Goal: Task Accomplishment & Management: Complete application form

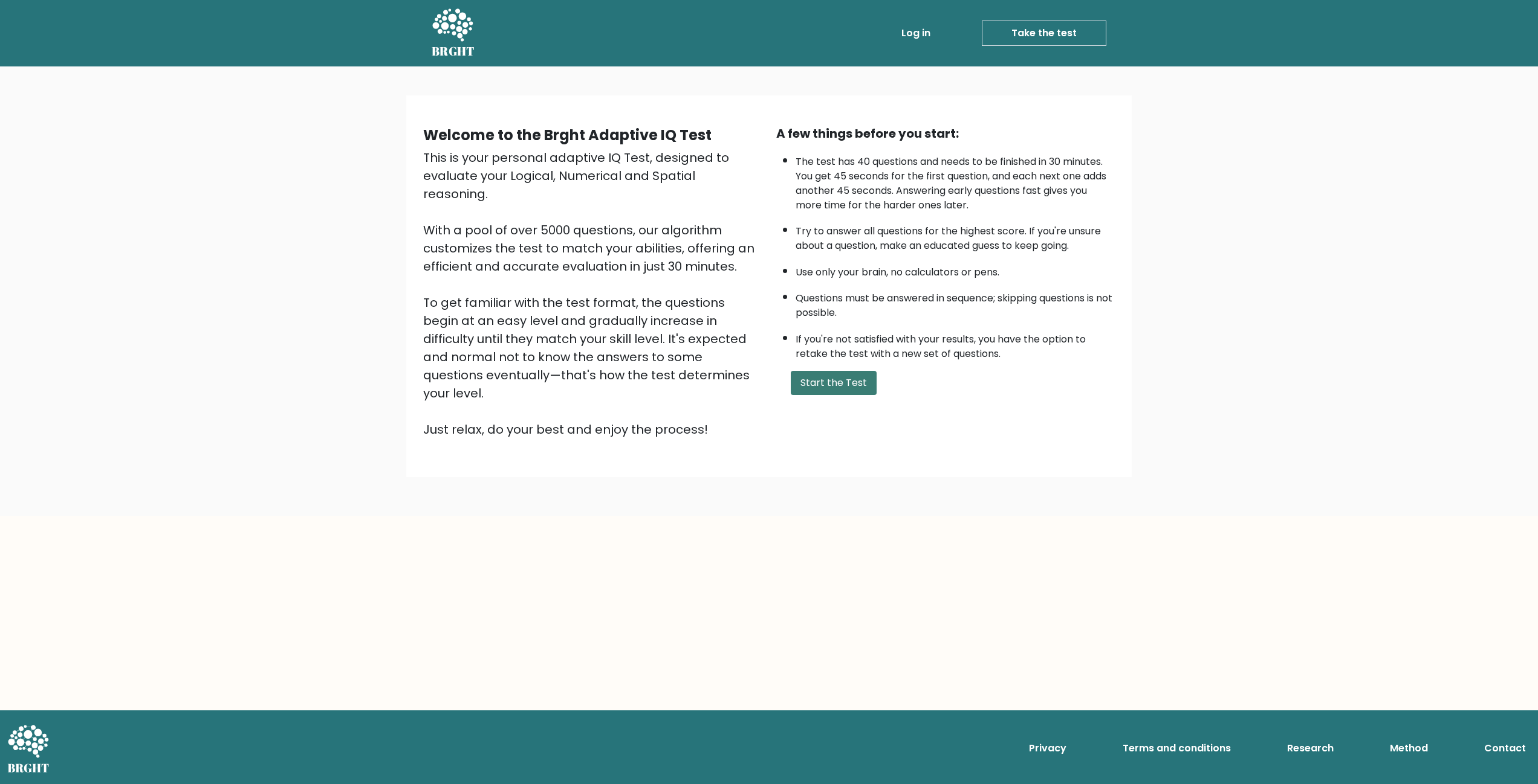
click at [811, 386] on button "Start the Test" at bounding box center [834, 383] width 86 height 24
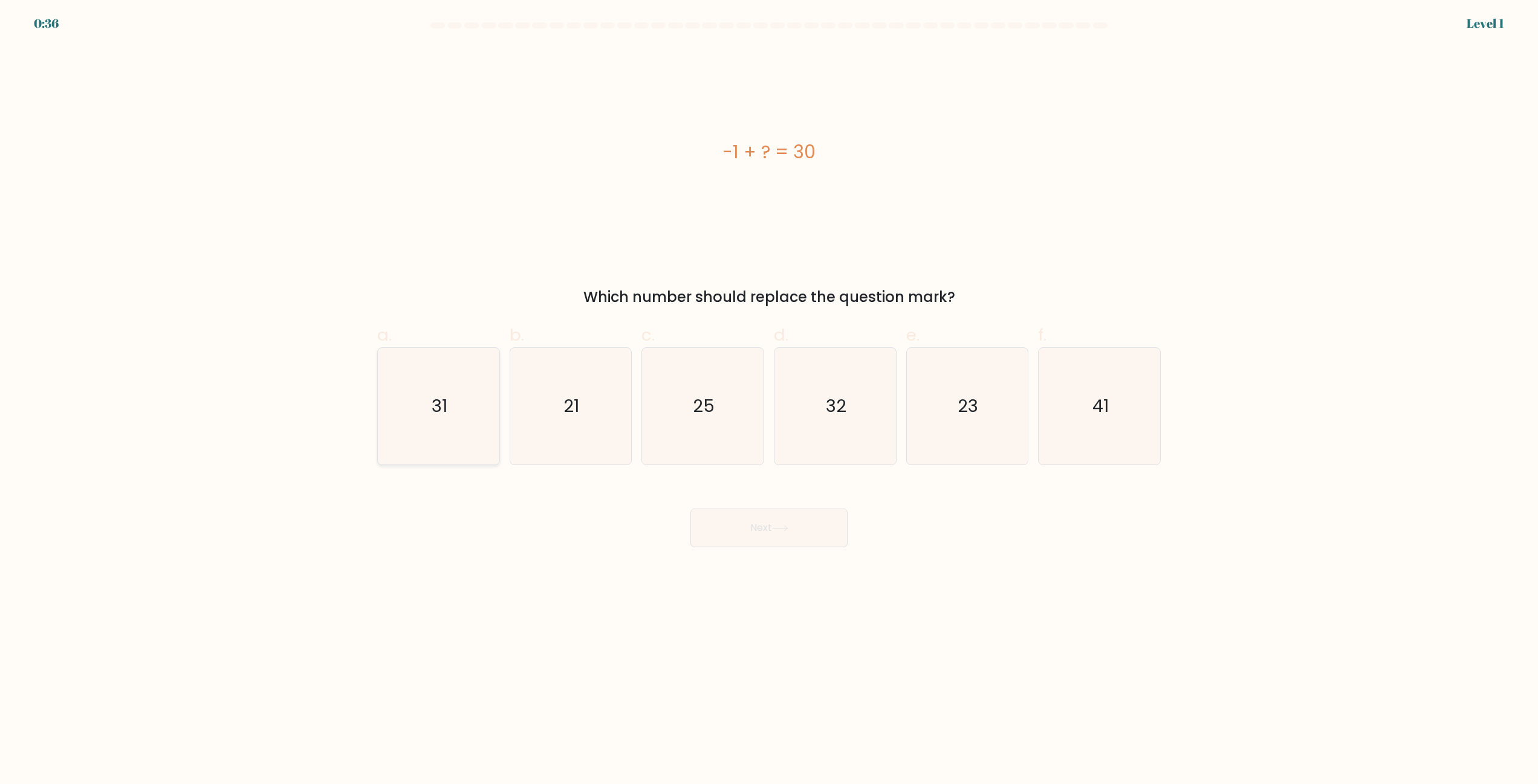
click at [448, 427] on icon "31" at bounding box center [438, 407] width 117 height 117
click at [769, 400] on input "a. 31" at bounding box center [769, 396] width 1 height 8
radio input "true"
click at [763, 536] on button "Next" at bounding box center [769, 528] width 157 height 39
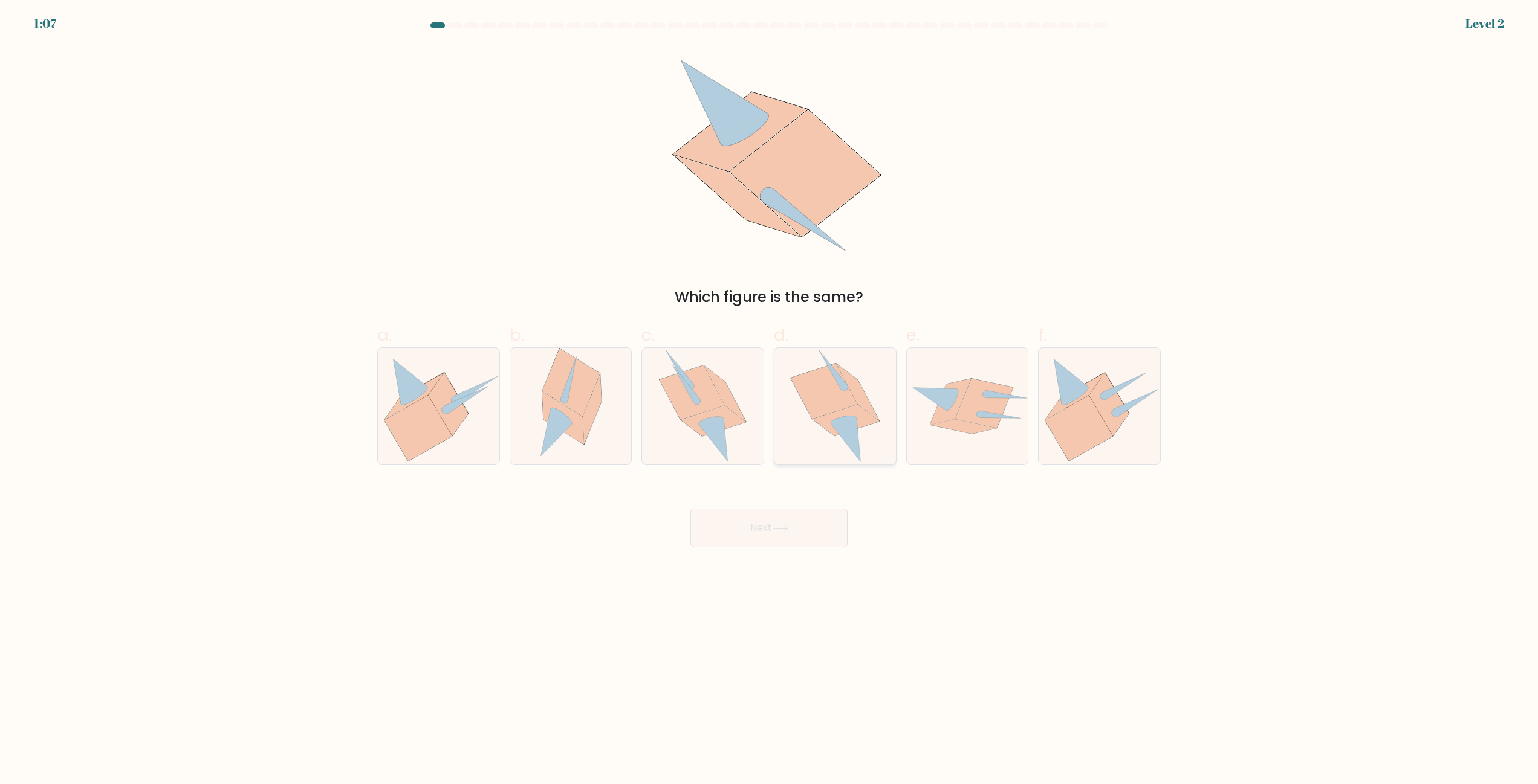
click at [841, 423] on icon at bounding box center [845, 440] width 30 height 44
click at [770, 400] on input "d." at bounding box center [769, 396] width 1 height 8
radio input "true"
click at [821, 531] on button "Next" at bounding box center [769, 528] width 157 height 39
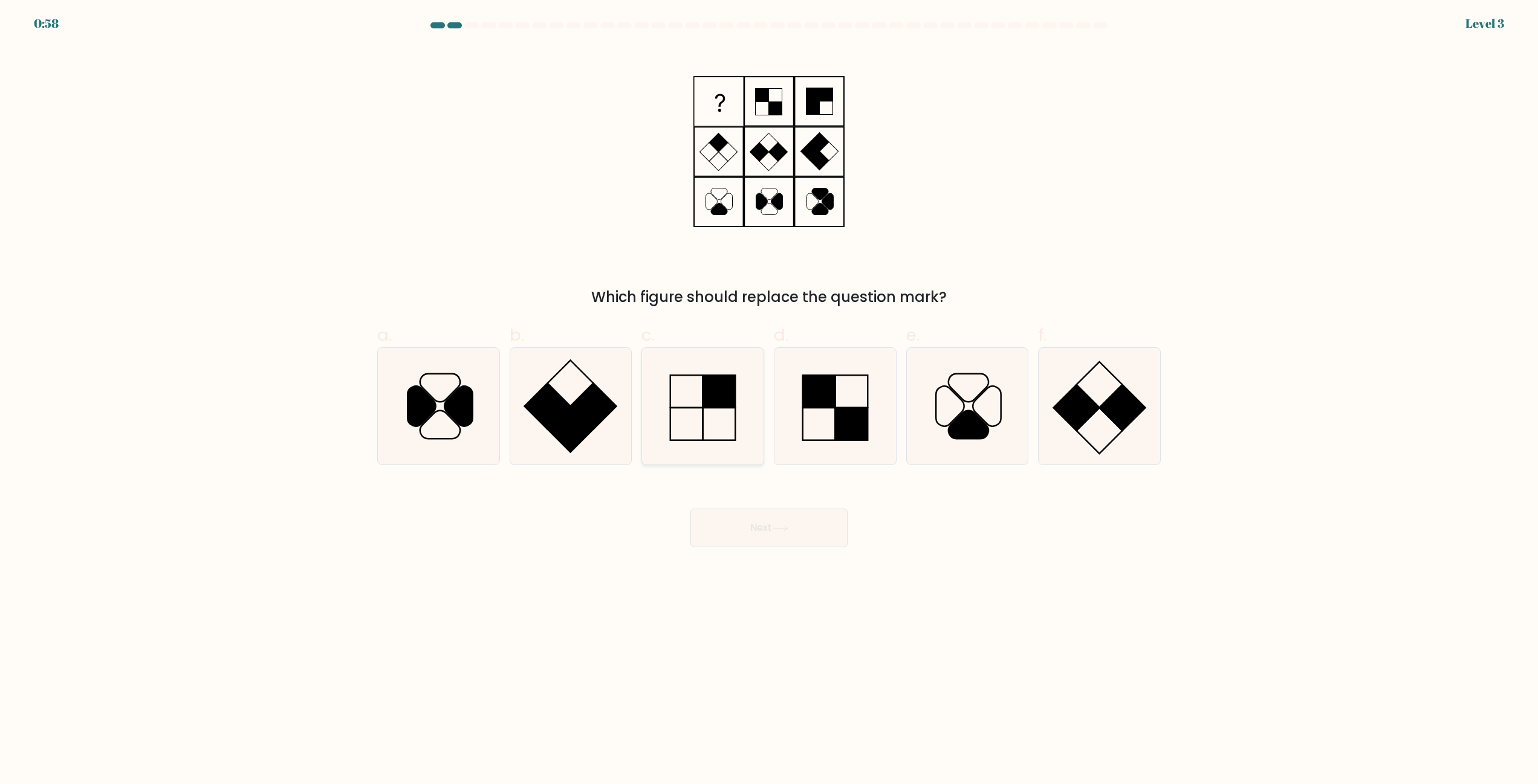
click at [725, 413] on icon at bounding box center [703, 407] width 117 height 117
click at [769, 400] on input "c." at bounding box center [769, 396] width 1 height 8
radio input "true"
click at [770, 528] on button "Next" at bounding box center [769, 528] width 157 height 39
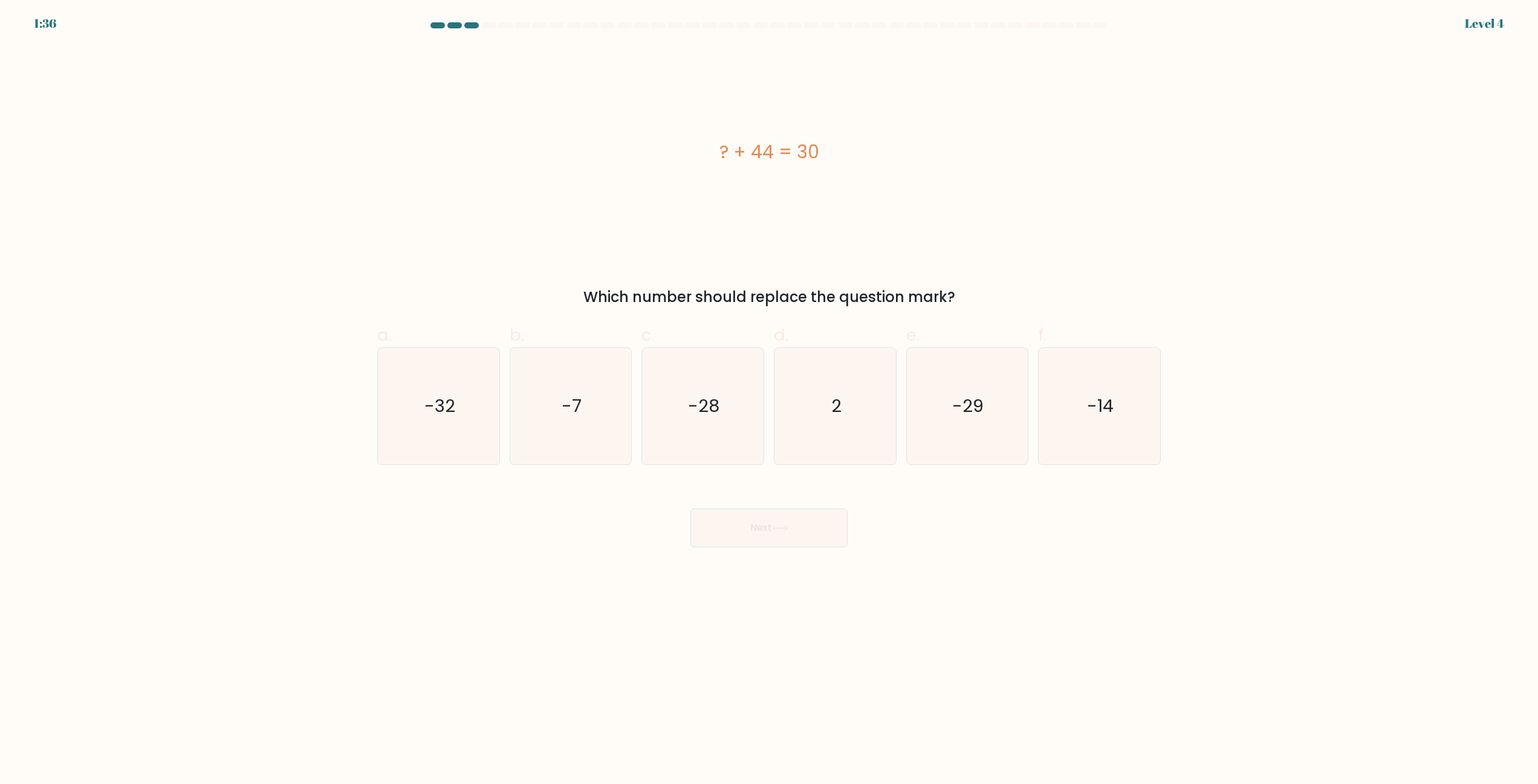
drag, startPoint x: 1080, startPoint y: 407, endPoint x: 960, endPoint y: 472, distance: 136.5
click at [1080, 408] on icon "-14" at bounding box center [1099, 407] width 117 height 117
click at [770, 400] on input "f. -14" at bounding box center [769, 396] width 1 height 8
radio input "true"
click at [772, 532] on button "Next" at bounding box center [769, 528] width 157 height 39
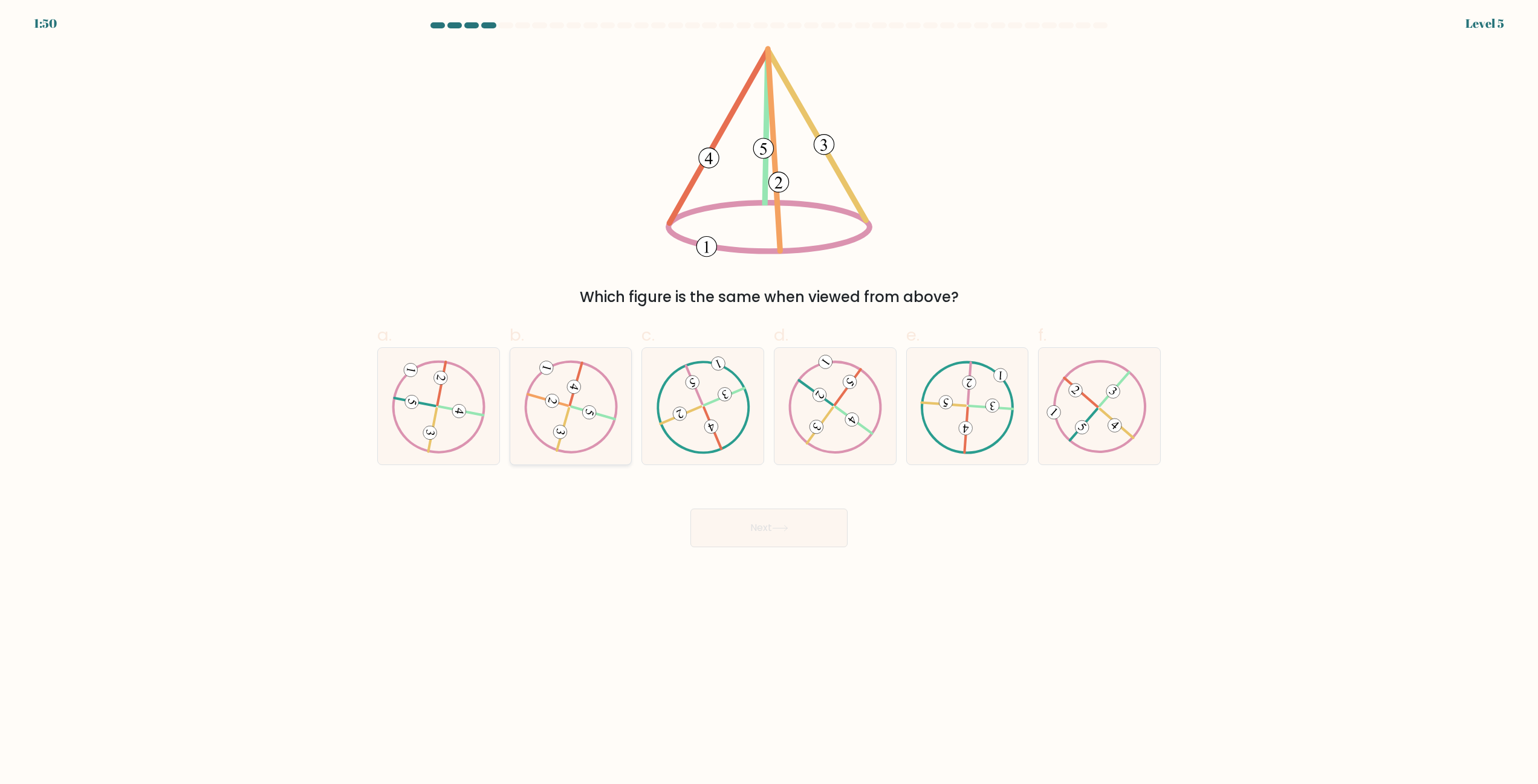
click at [589, 409] on 732 at bounding box center [589, 412] width 17 height 17
click at [769, 400] on input "b." at bounding box center [769, 396] width 1 height 8
radio input "true"
click at [790, 539] on button "Next" at bounding box center [769, 528] width 157 height 39
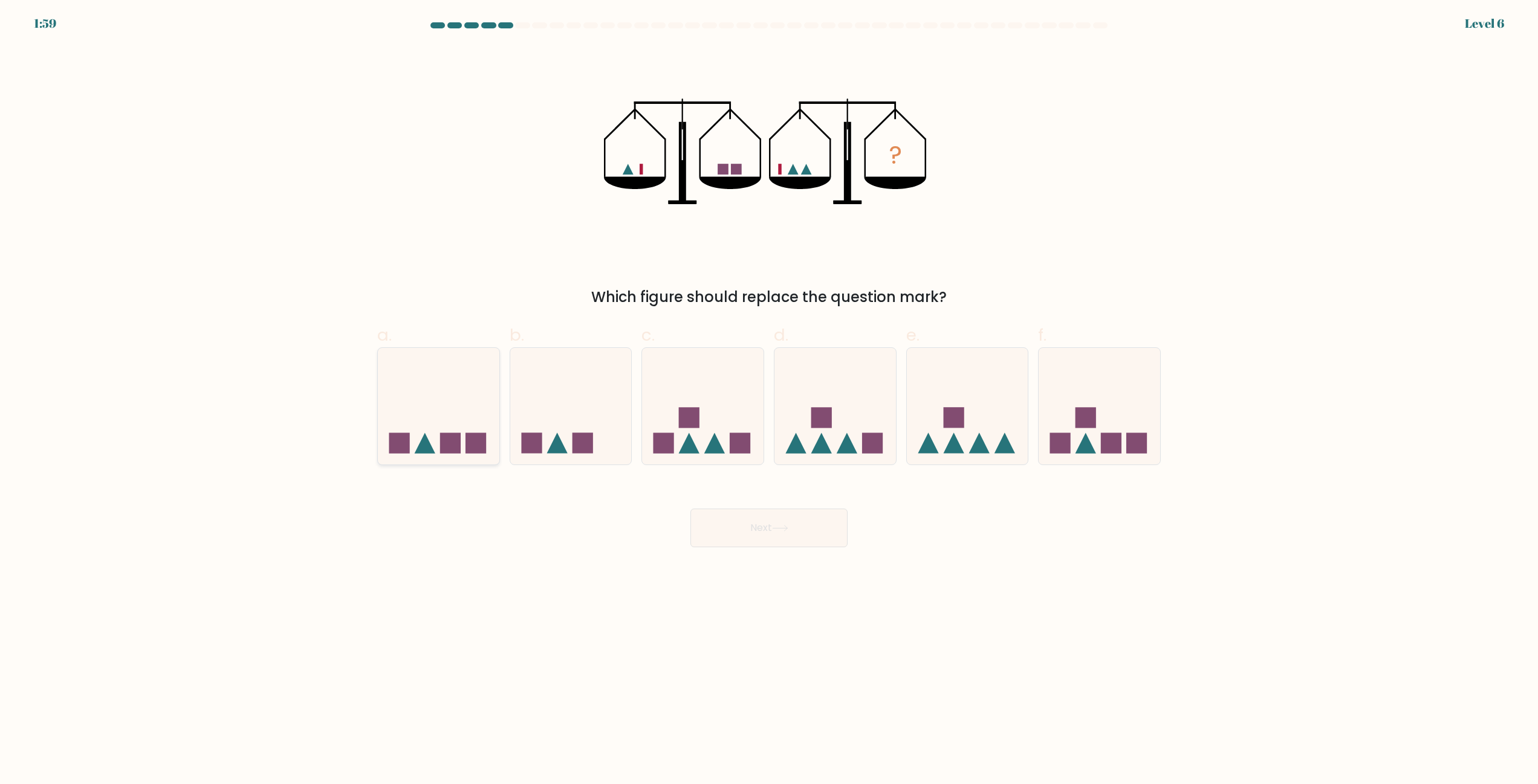
click at [497, 427] on icon at bounding box center [438, 407] width 122 height 100
click at [769, 400] on input "a." at bounding box center [769, 396] width 1 height 8
radio input "true"
click at [562, 441] on icon at bounding box center [570, 407] width 122 height 100
click at [769, 400] on input "b." at bounding box center [769, 396] width 1 height 8
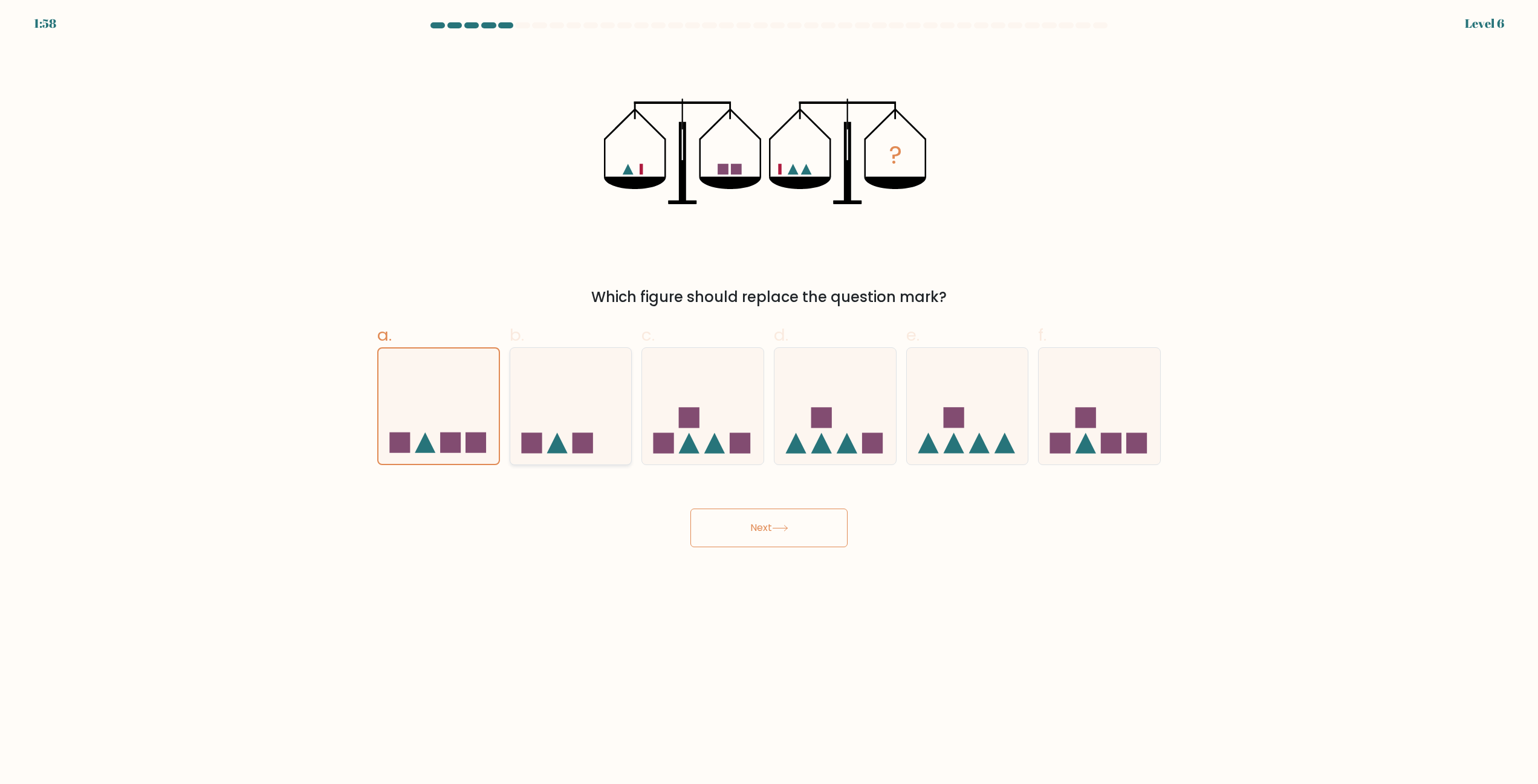
radio input "true"
click at [804, 534] on button "Next" at bounding box center [769, 528] width 157 height 39
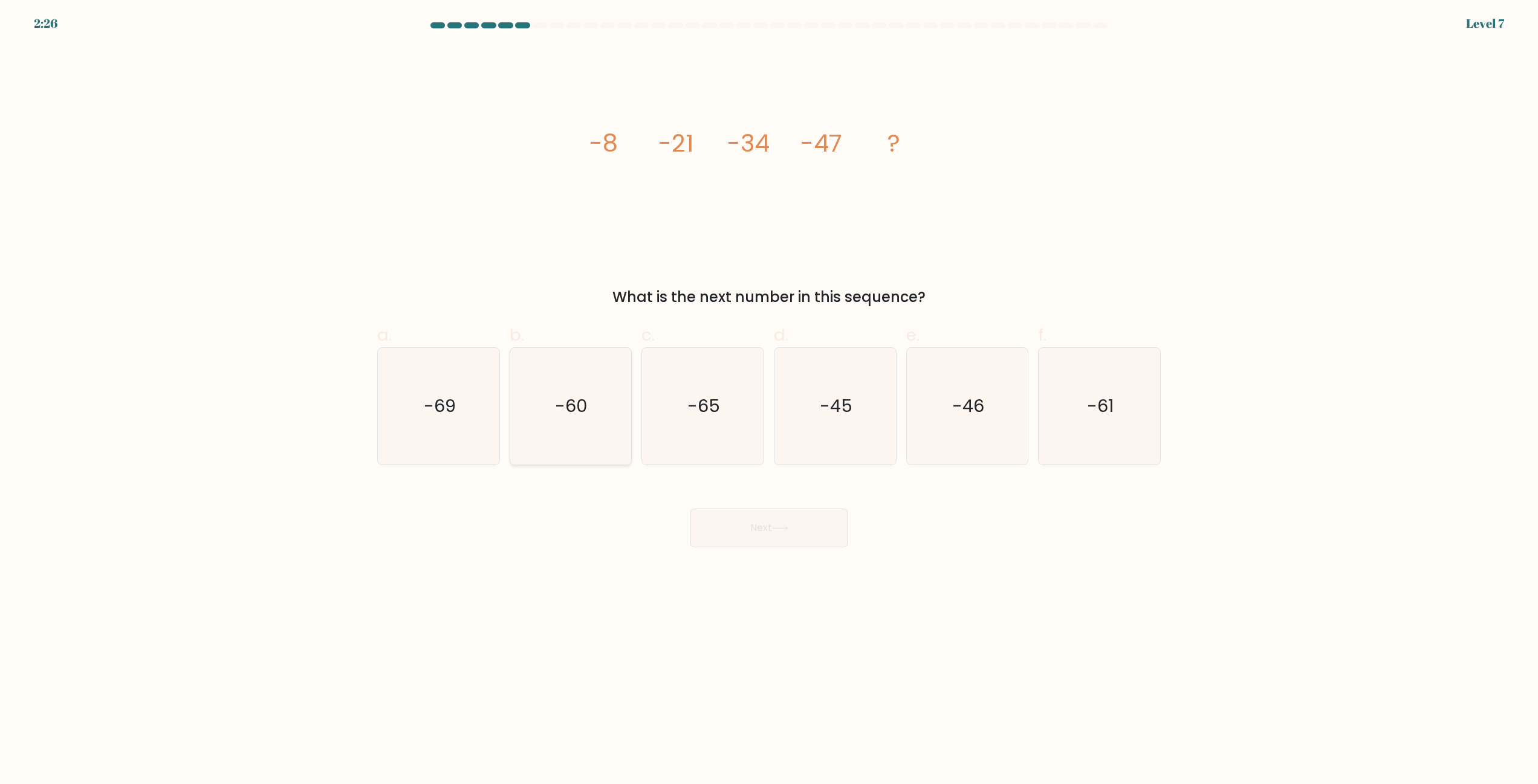
click at [554, 406] on icon "-60" at bounding box center [570, 407] width 117 height 117
click at [769, 400] on input "b. -60" at bounding box center [769, 396] width 1 height 8
radio input "true"
click at [834, 536] on button "Next" at bounding box center [769, 528] width 157 height 39
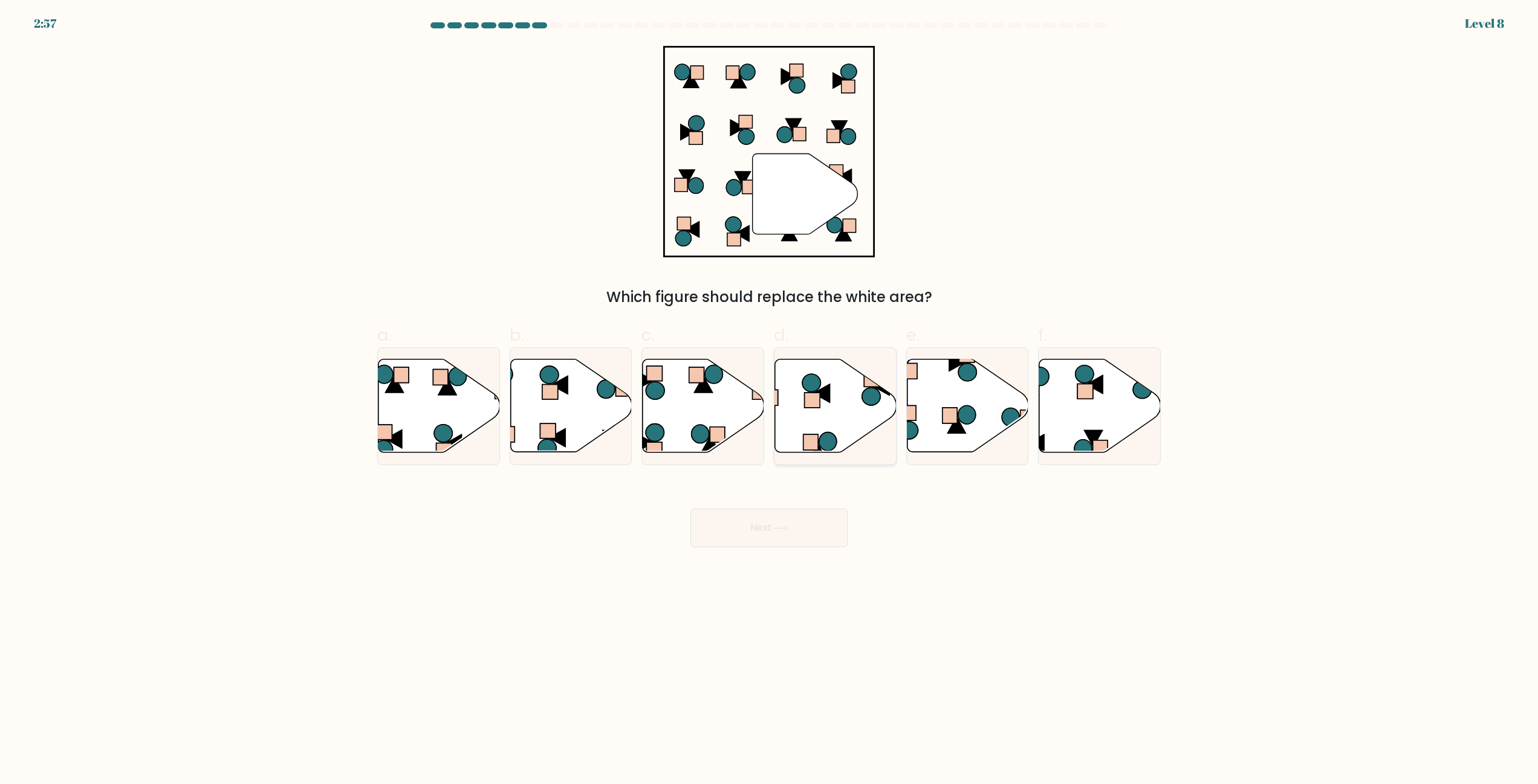
click at [834, 444] on icon at bounding box center [828, 441] width 18 height 19
click at [770, 400] on input "d." at bounding box center [769, 396] width 1 height 8
radio input "true"
click at [809, 525] on button "Next" at bounding box center [769, 528] width 157 height 39
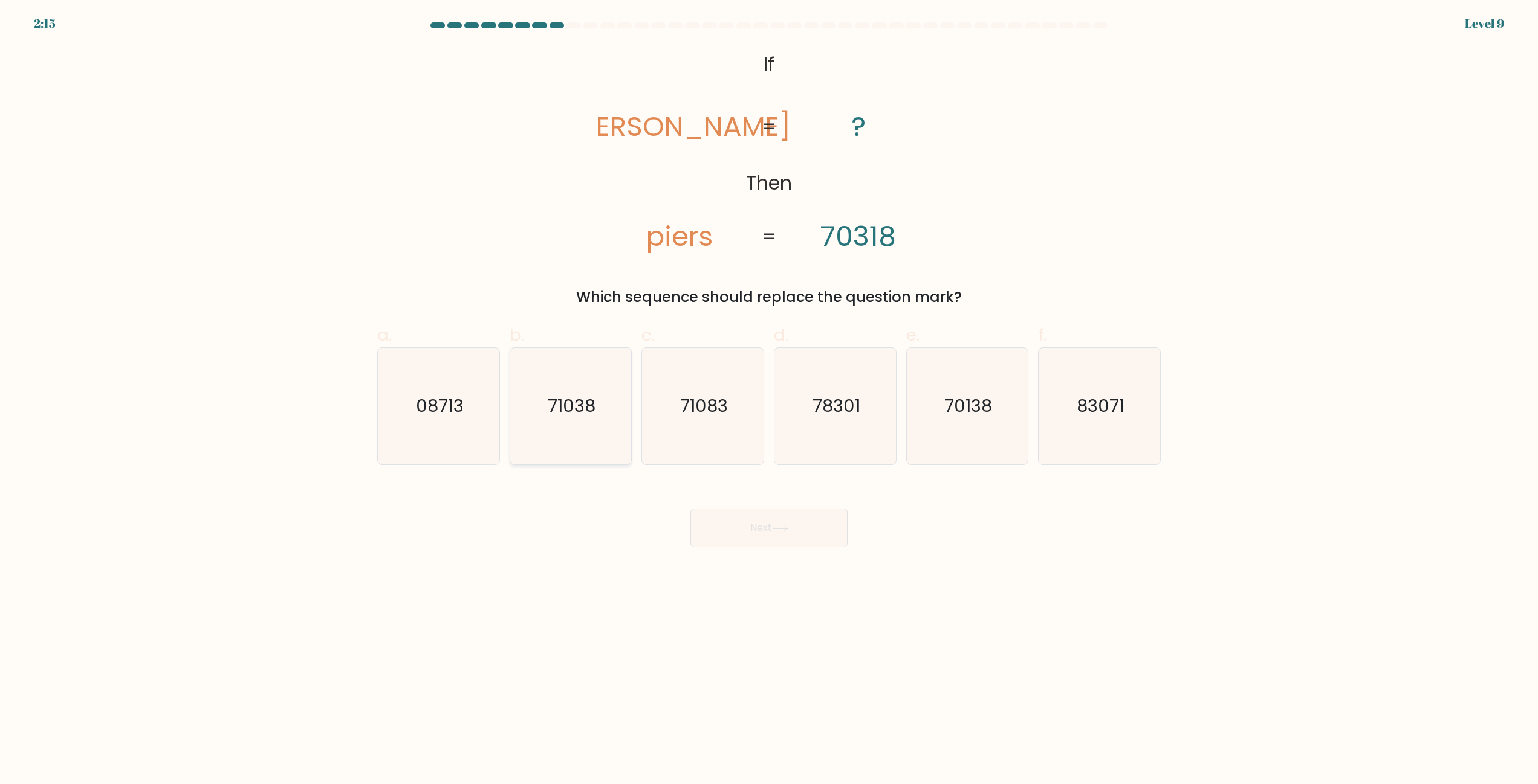
click at [608, 408] on icon "71038" at bounding box center [570, 407] width 117 height 117
click at [769, 400] on input "b. 71038" at bounding box center [769, 396] width 1 height 8
radio input "true"
click at [750, 530] on button "Next" at bounding box center [769, 528] width 157 height 39
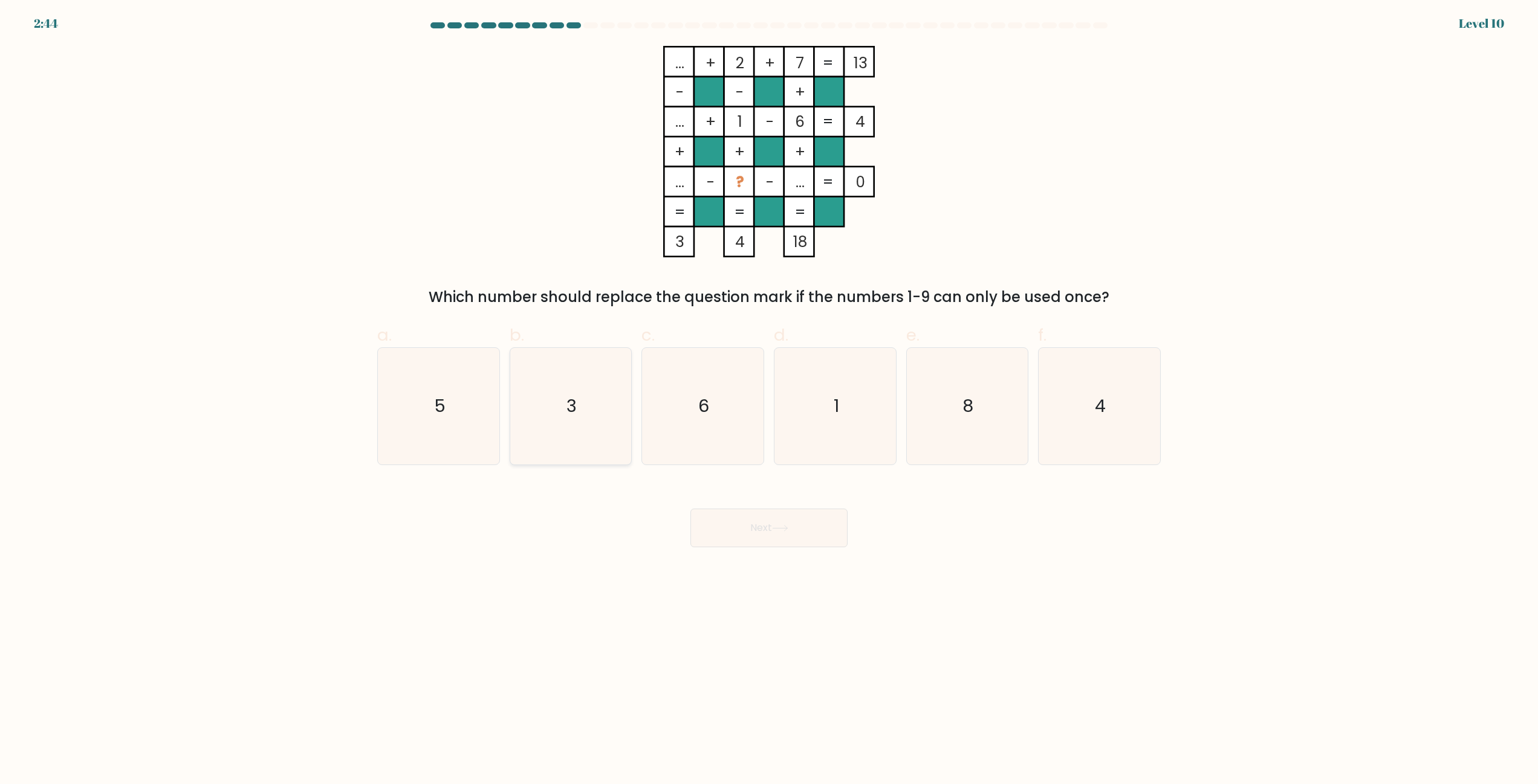
click at [536, 412] on icon "3" at bounding box center [570, 407] width 117 height 117
click at [769, 400] on input "b. 3" at bounding box center [769, 396] width 1 height 8
radio input "true"
click at [798, 536] on button "Next" at bounding box center [769, 528] width 157 height 39
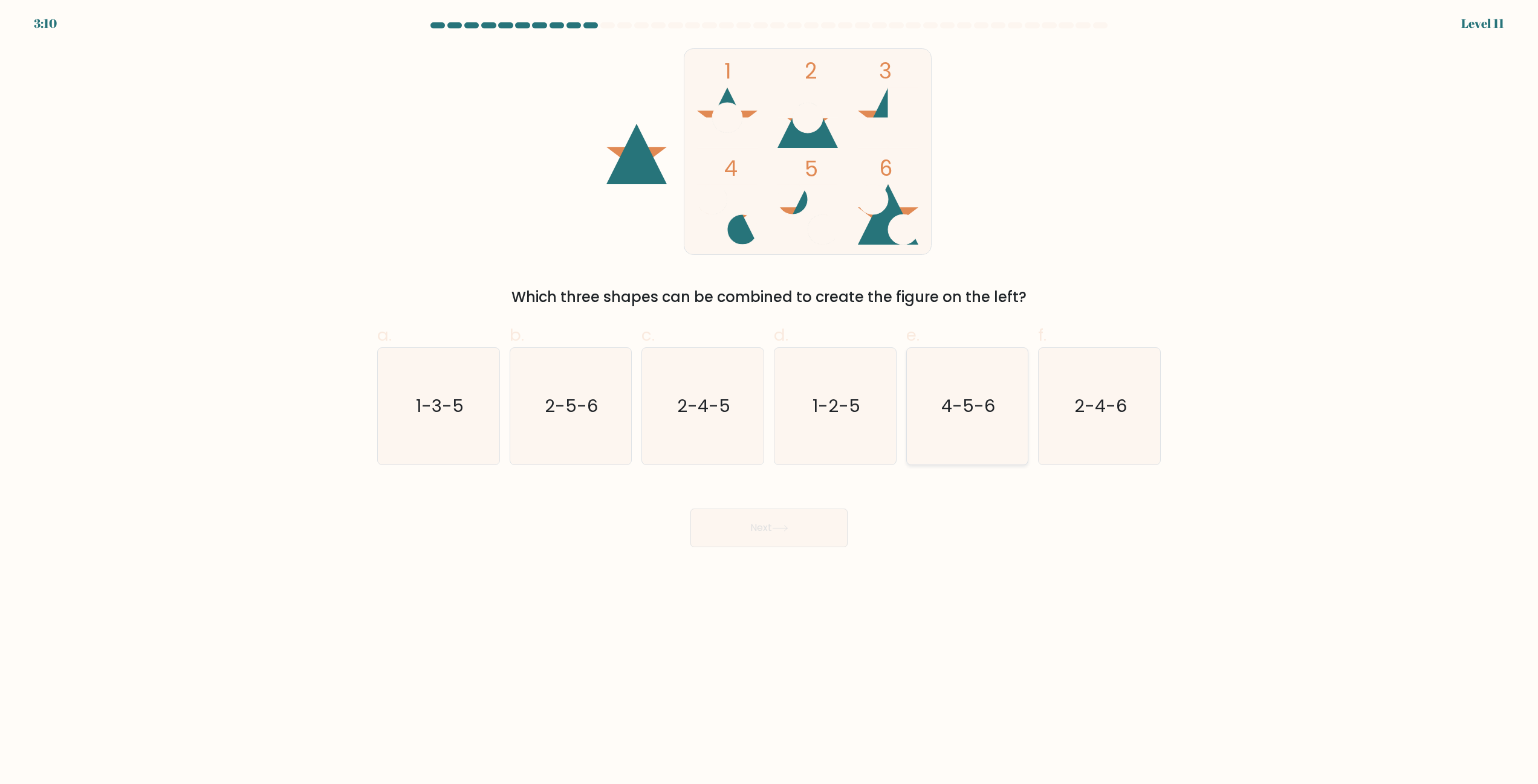
click at [988, 424] on icon "4-5-6" at bounding box center [967, 407] width 117 height 117
click at [770, 400] on input "e. 4-5-6" at bounding box center [769, 396] width 1 height 8
radio input "true"
click at [793, 534] on button "Next" at bounding box center [769, 528] width 157 height 39
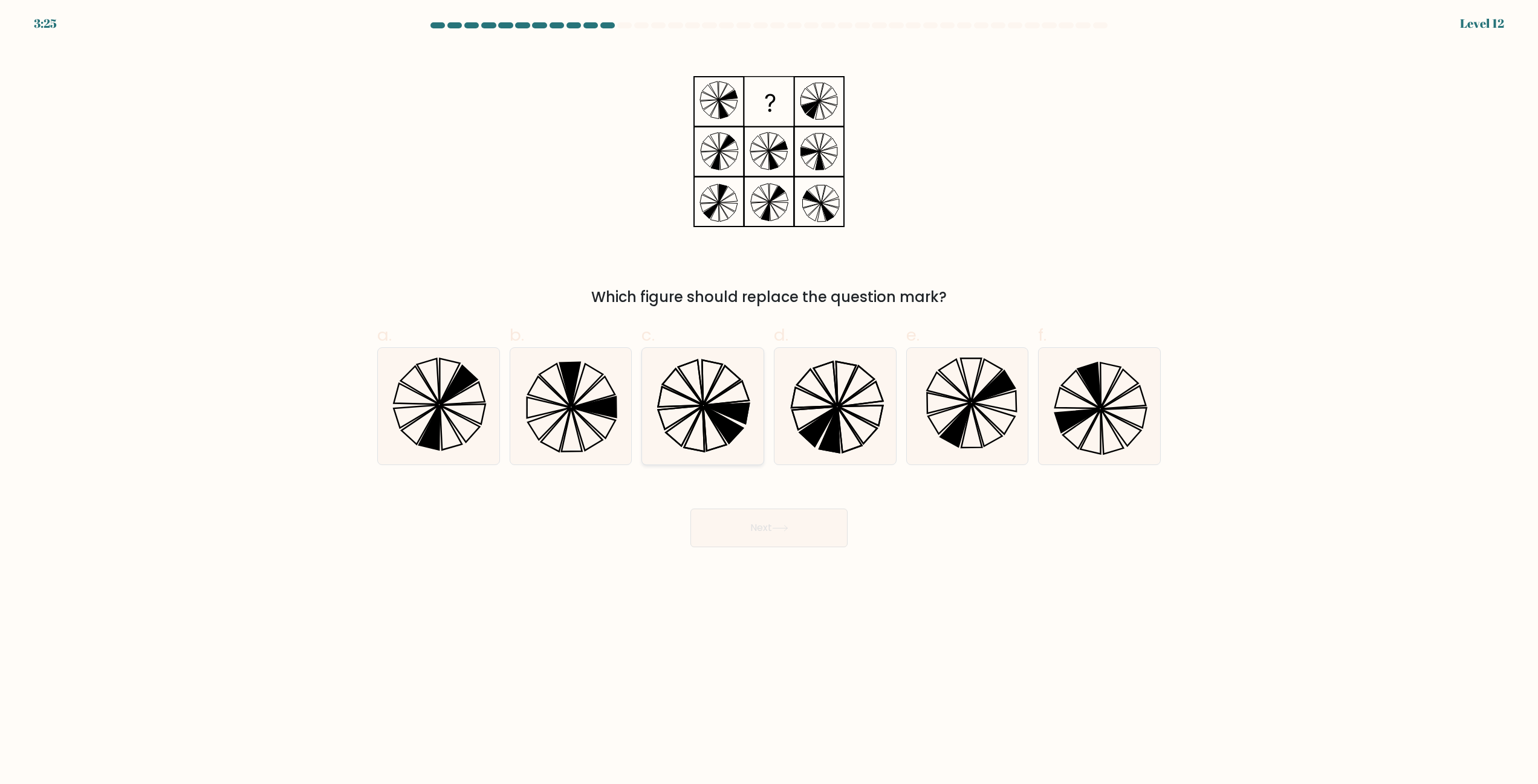
click at [698, 414] on icon at bounding box center [703, 407] width 117 height 117
click at [769, 400] on input "c." at bounding box center [769, 396] width 1 height 8
radio input "true"
click at [786, 529] on icon at bounding box center [780, 528] width 16 height 6
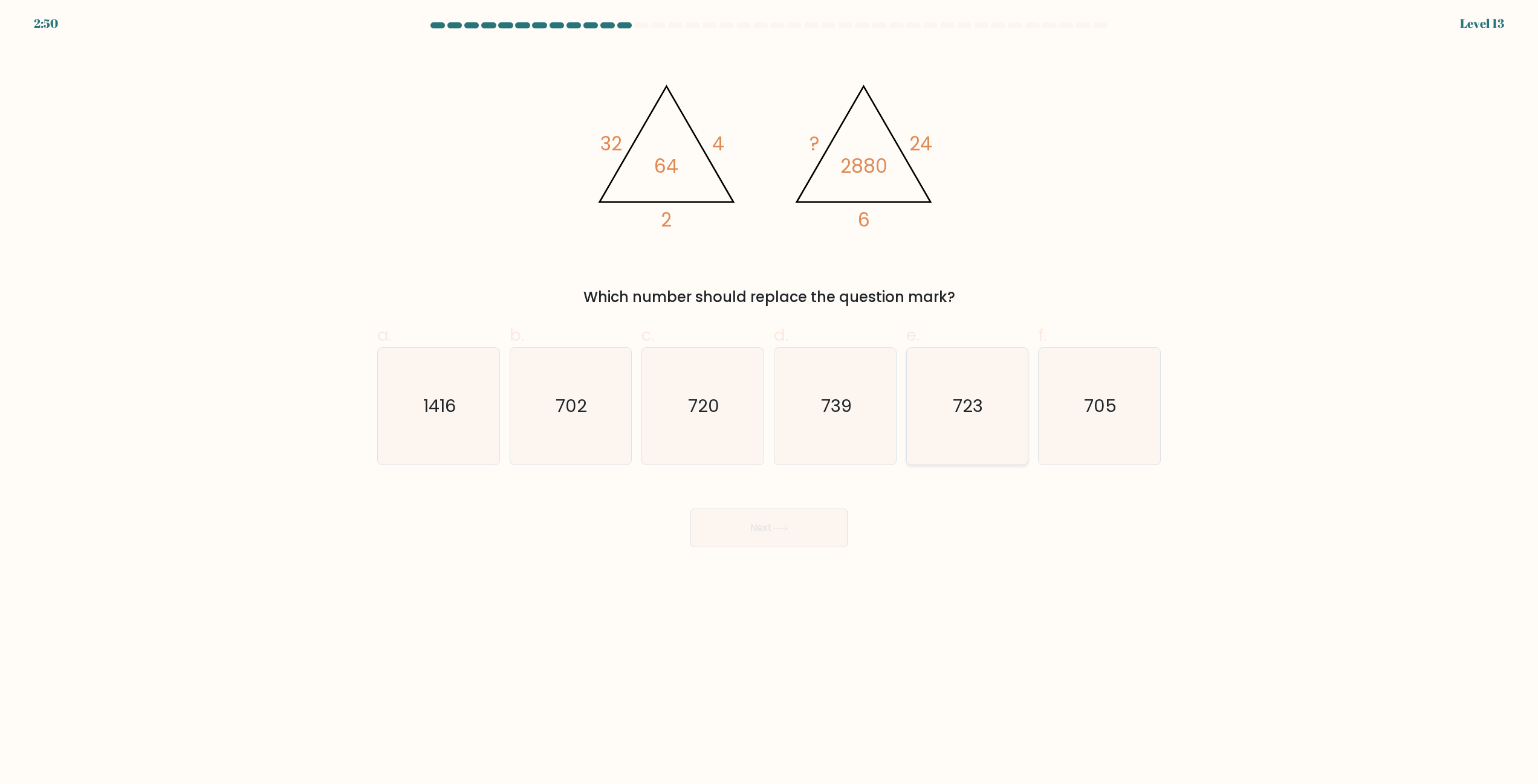
drag, startPoint x: 951, startPoint y: 400, endPoint x: 994, endPoint y: 408, distance: 43.7
click at [972, 406] on icon "723" at bounding box center [967, 407] width 117 height 117
click at [1107, 418] on text "705" at bounding box center [1101, 407] width 32 height 24
click at [770, 400] on input "f. 705" at bounding box center [769, 396] width 1 height 8
radio input "true"
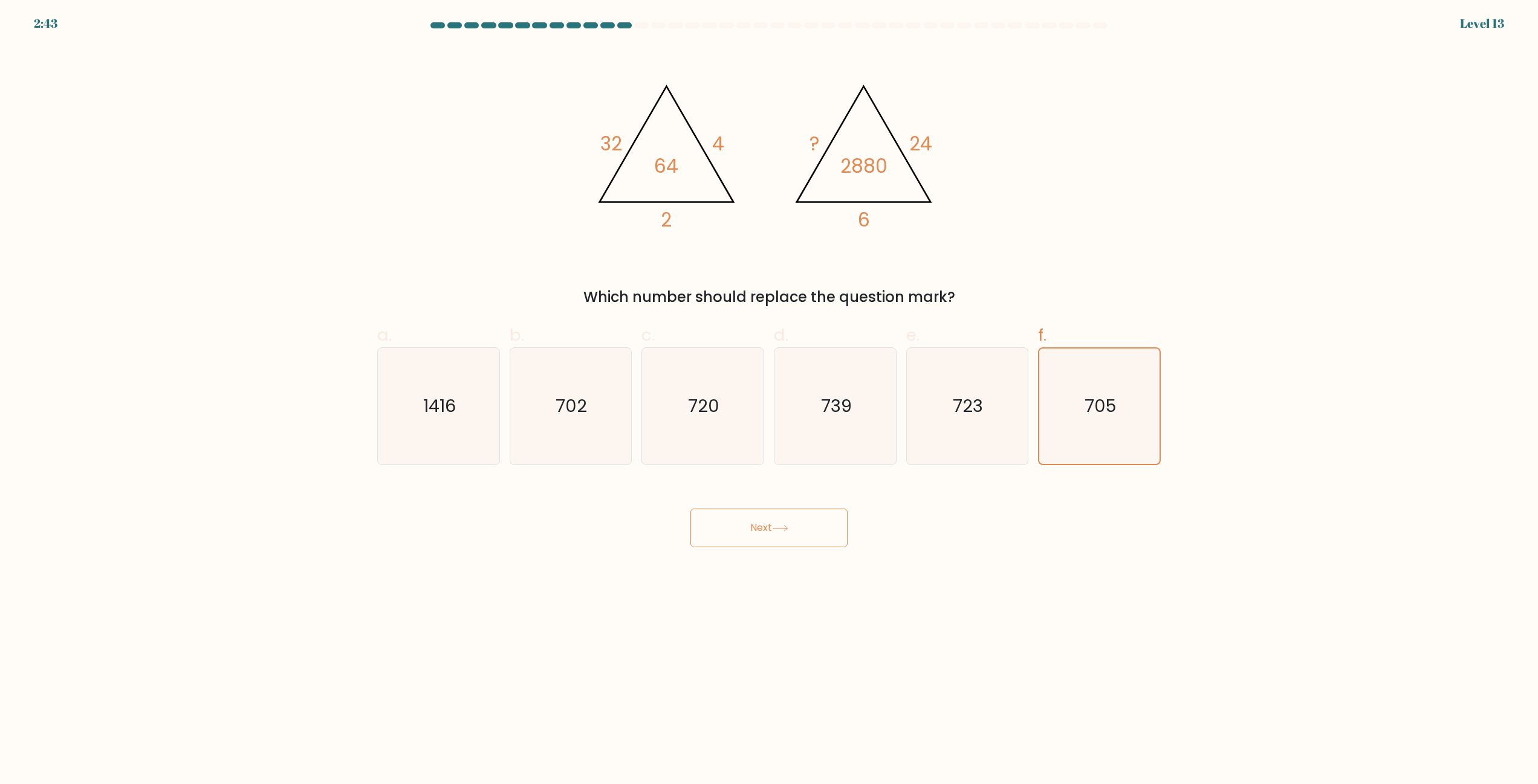
click at [1290, 363] on form at bounding box center [769, 285] width 1538 height 525
click at [426, 441] on icon "1416" at bounding box center [438, 407] width 117 height 117
click at [769, 400] on input "a. 1416" at bounding box center [769, 396] width 1 height 8
radio input "true"
click at [1124, 423] on icon "705" at bounding box center [1099, 407] width 117 height 117
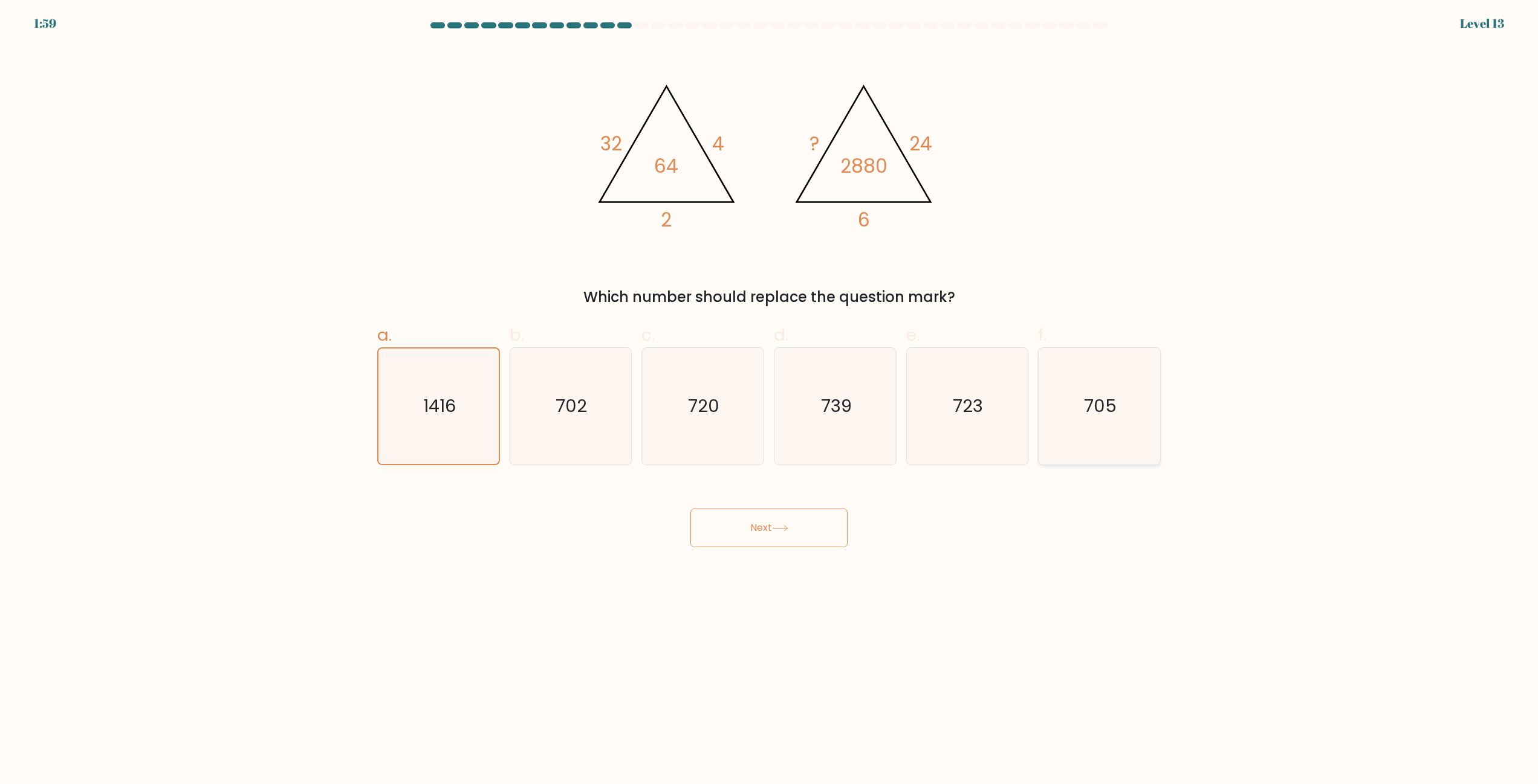
click at [770, 400] on input "f. 705" at bounding box center [769, 396] width 1 height 8
radio input "true"
click at [738, 414] on icon "720" at bounding box center [703, 407] width 117 height 117
click at [769, 400] on input "c. 720" at bounding box center [769, 396] width 1 height 8
radio input "true"
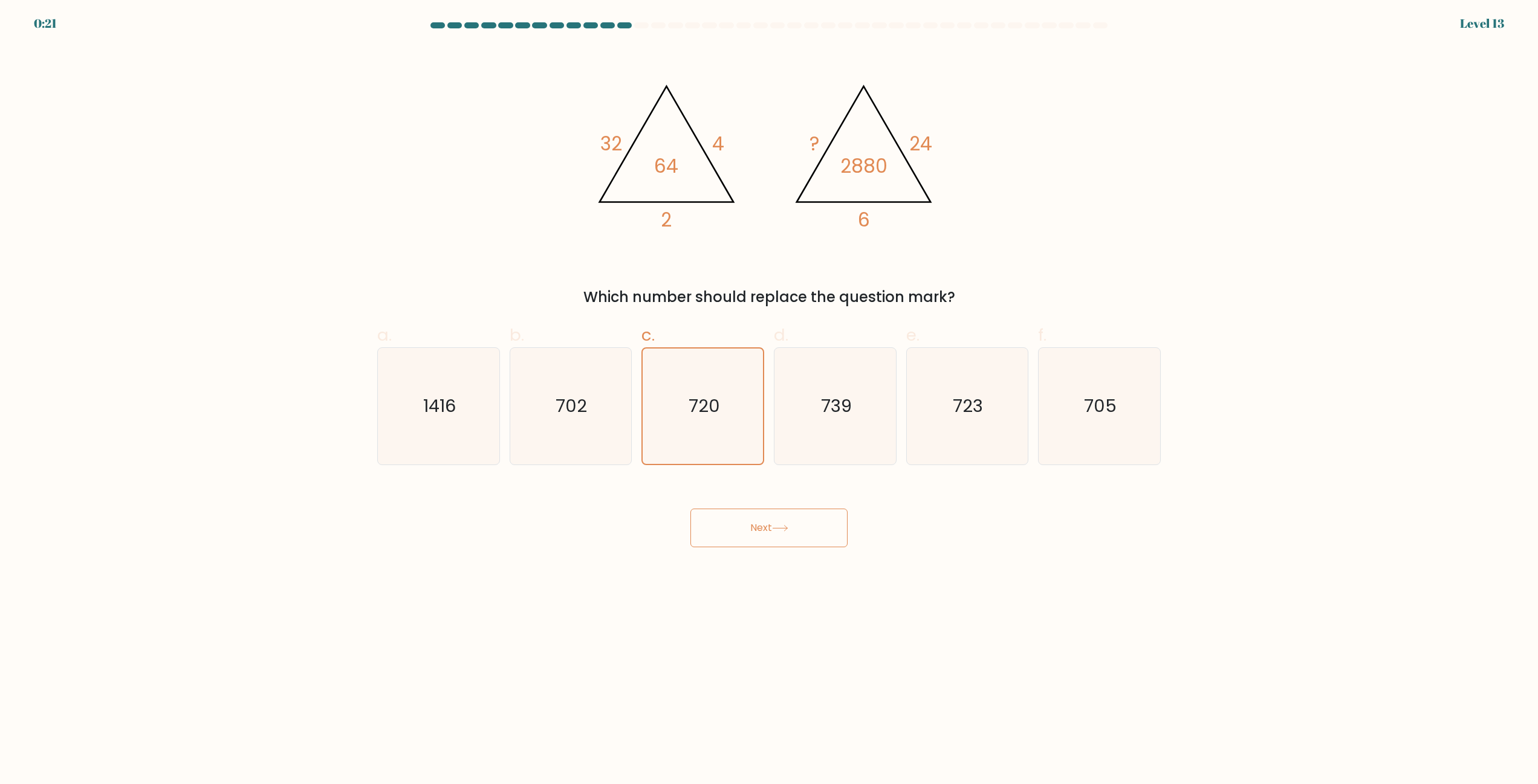
drag, startPoint x: 825, startPoint y: 534, endPoint x: 842, endPoint y: 534, distance: 17.0
click at [825, 533] on button "Next" at bounding box center [769, 528] width 157 height 39
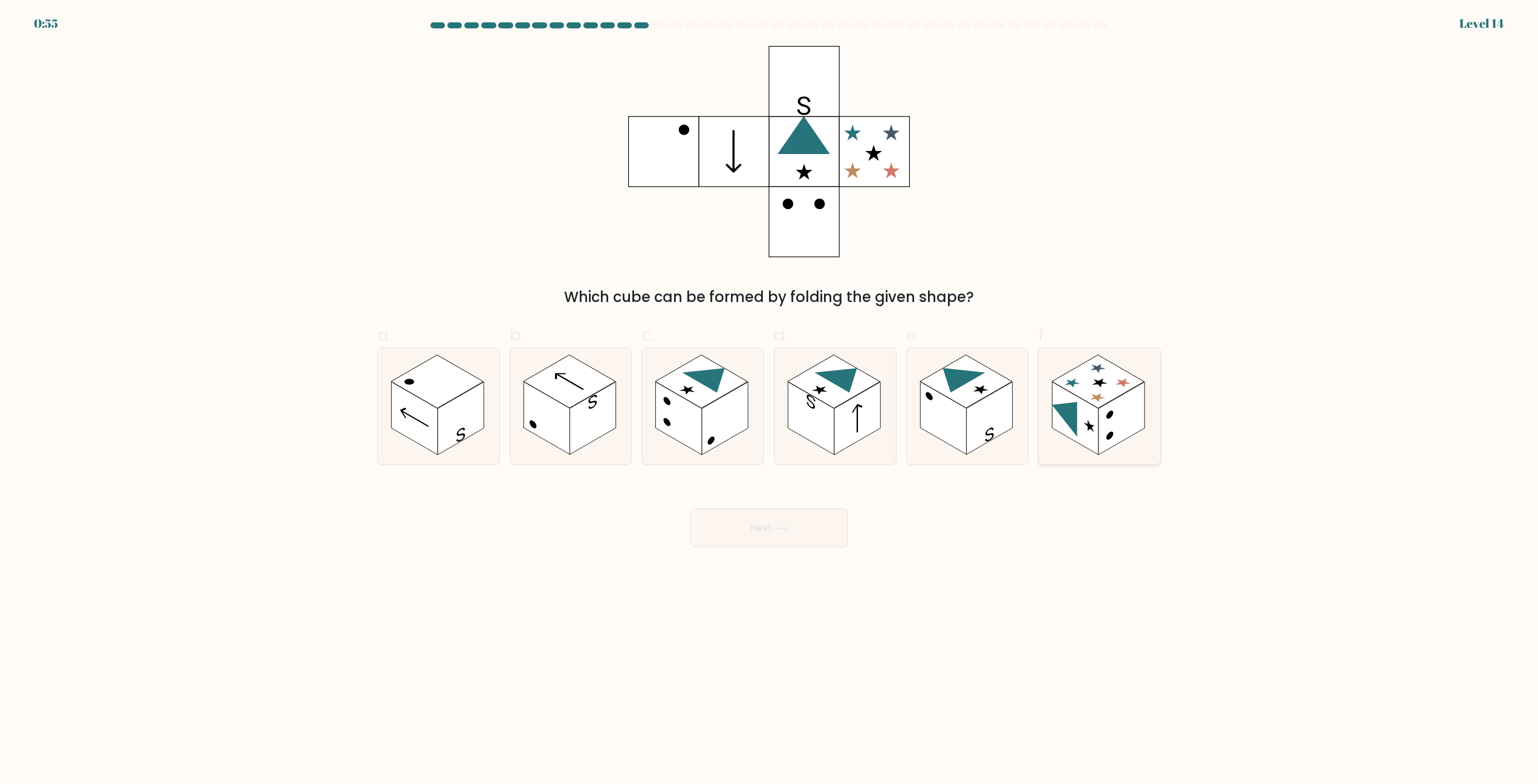
click at [1120, 443] on icon at bounding box center [1099, 407] width 122 height 117
click at [770, 400] on input "f." at bounding box center [769, 396] width 1 height 8
radio input "true"
click at [792, 533] on button "Next" at bounding box center [769, 528] width 157 height 39
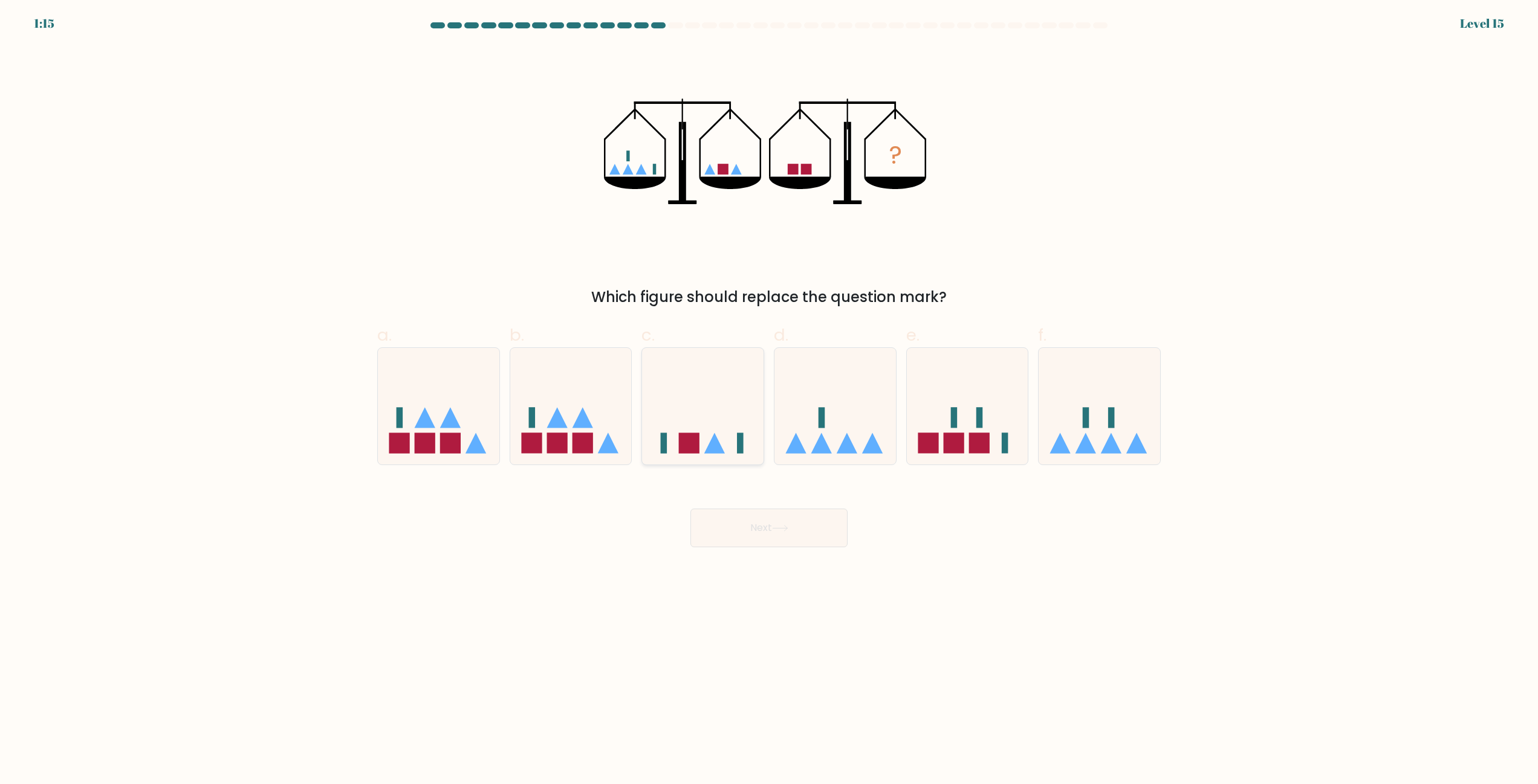
click at [706, 436] on icon at bounding box center [703, 407] width 122 height 100
click at [769, 400] on input "c." at bounding box center [769, 396] width 1 height 8
radio input "true"
click at [759, 521] on button "Next" at bounding box center [769, 528] width 157 height 39
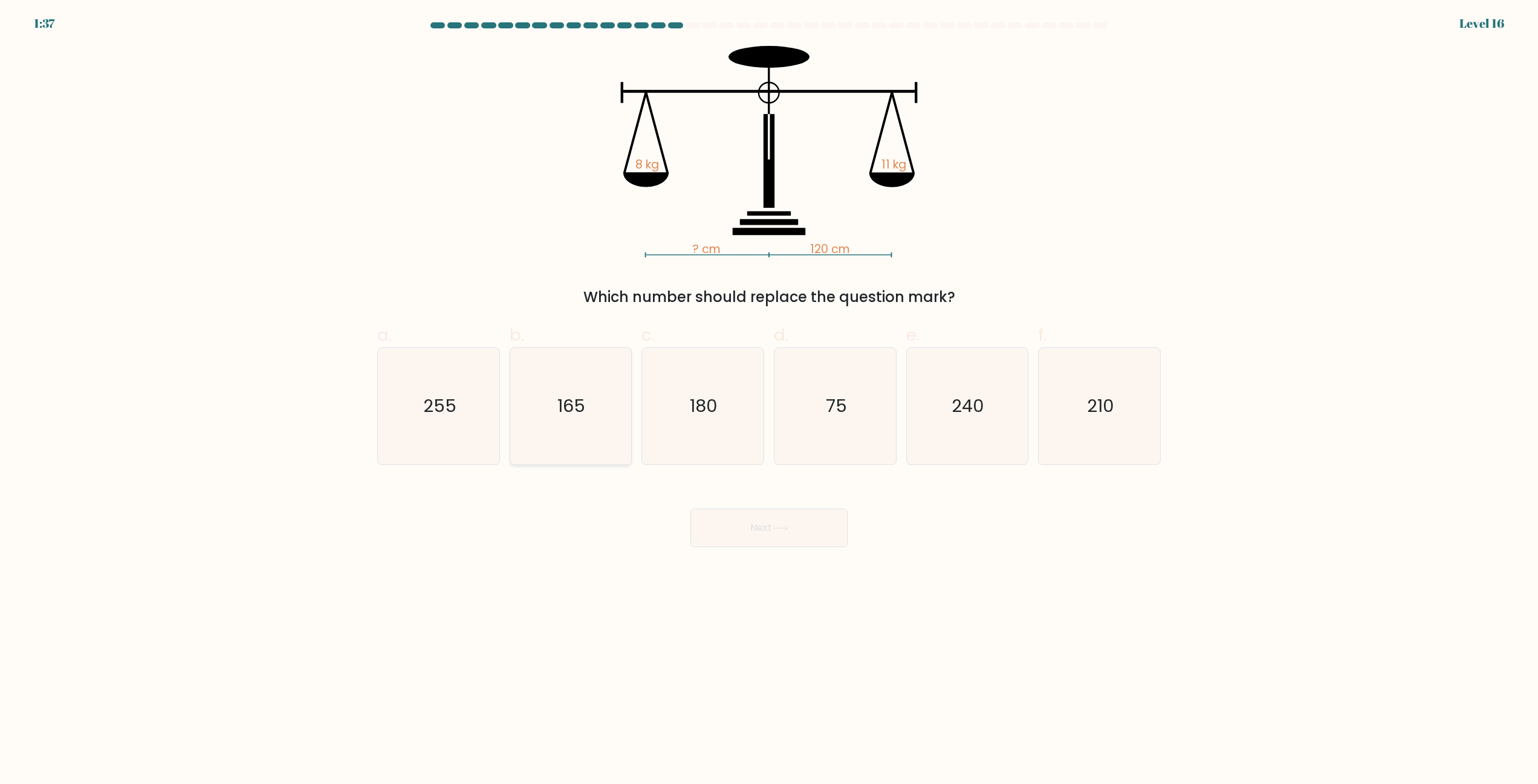
click at [570, 404] on text "165" at bounding box center [571, 407] width 27 height 24
click at [769, 400] on input "b. 165" at bounding box center [769, 396] width 1 height 8
radio input "true"
click at [825, 551] on body "1:37 Level 16" at bounding box center [769, 392] width 1538 height 784
click at [817, 536] on button "Next" at bounding box center [769, 528] width 157 height 39
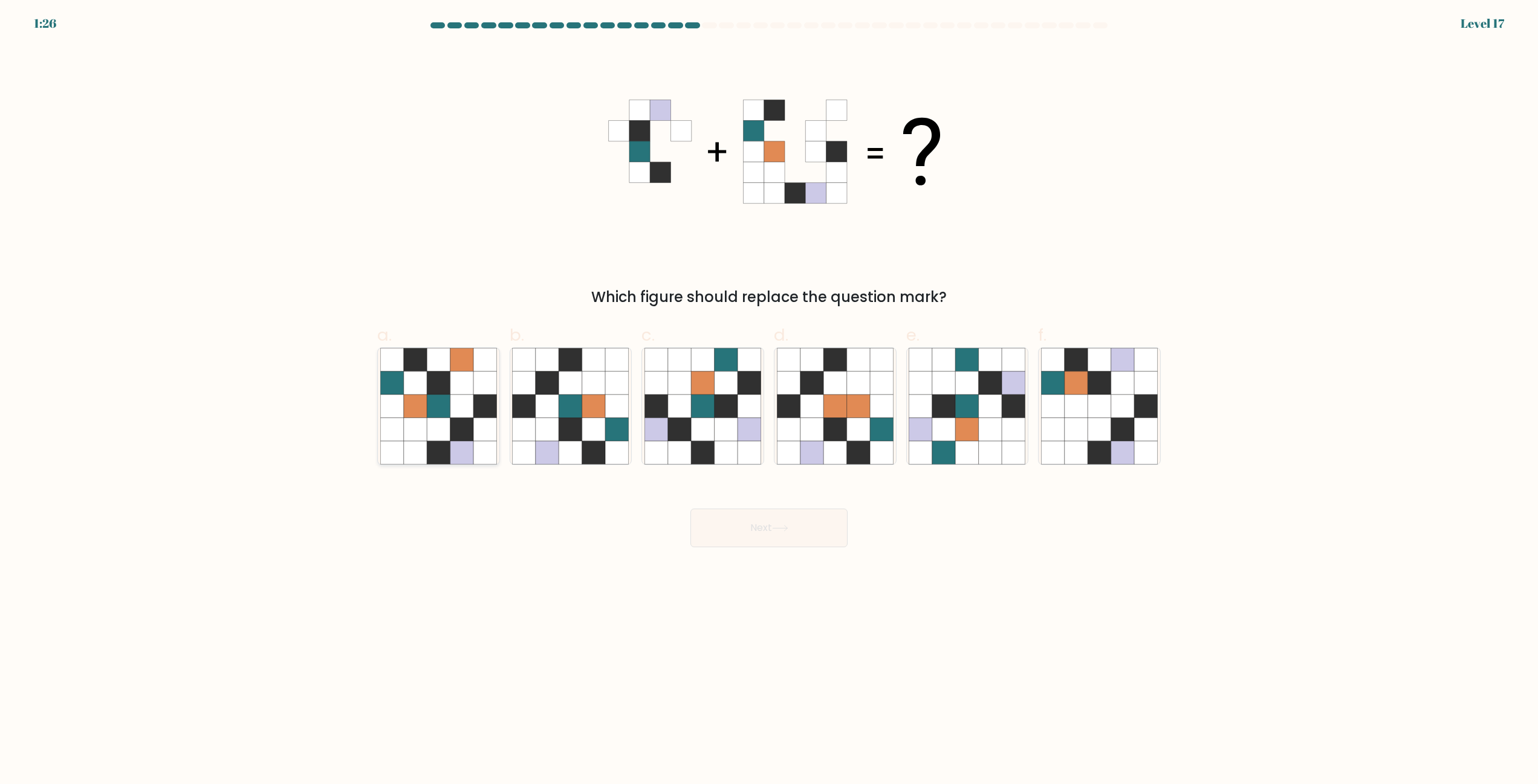
click at [403, 391] on icon at bounding box center [391, 383] width 23 height 23
click at [769, 392] on input "a." at bounding box center [769, 396] width 1 height 8
radio input "true"
click at [612, 431] on icon at bounding box center [617, 429] width 23 height 23
click at [769, 400] on input "b." at bounding box center [769, 396] width 1 height 8
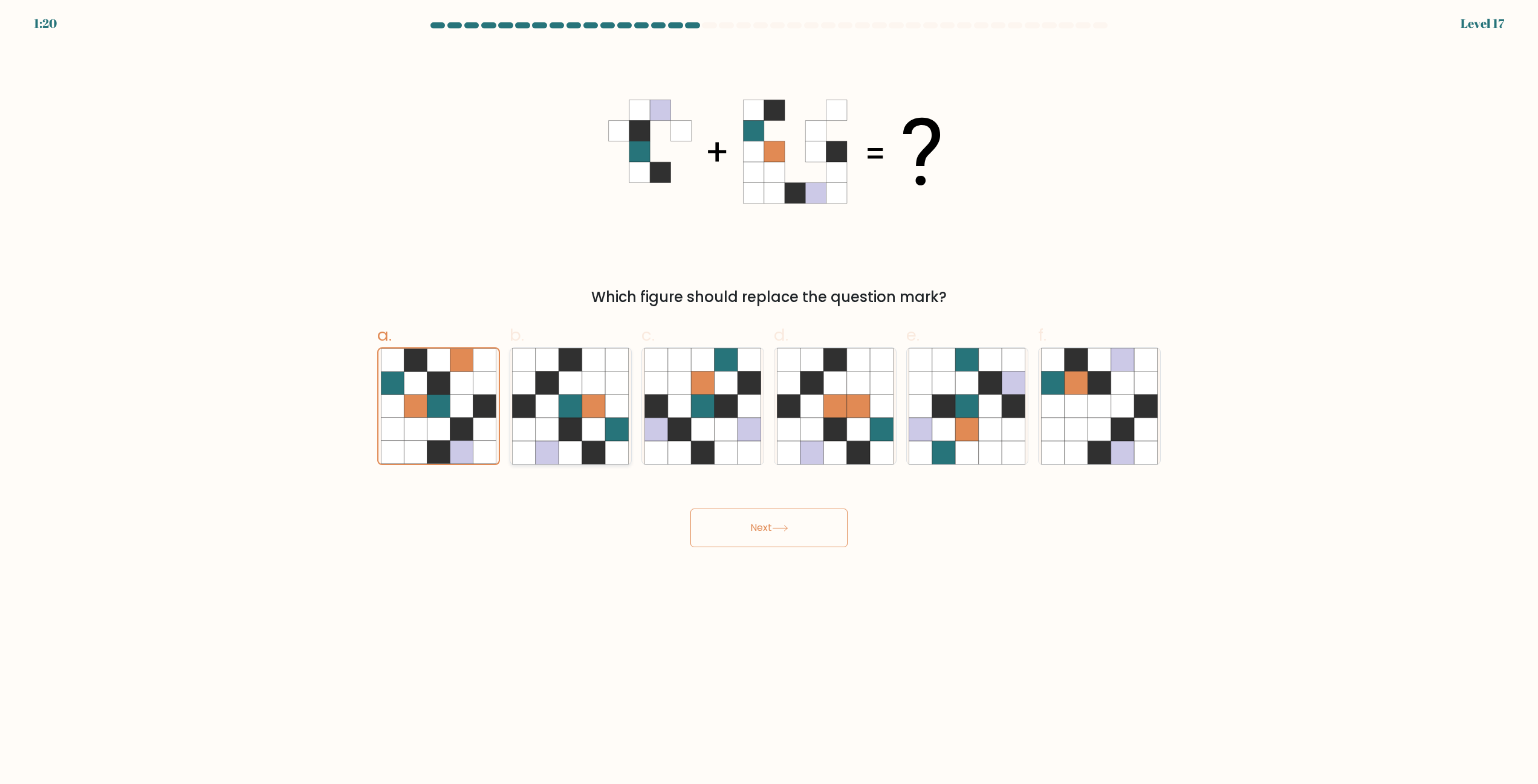
radio input "true"
click at [729, 443] on icon at bounding box center [726, 452] width 23 height 23
click at [769, 400] on input "c." at bounding box center [769, 396] width 1 height 8
radio input "true"
click at [794, 512] on button "Next" at bounding box center [769, 528] width 157 height 39
